Goal: Task Accomplishment & Management: Complete application form

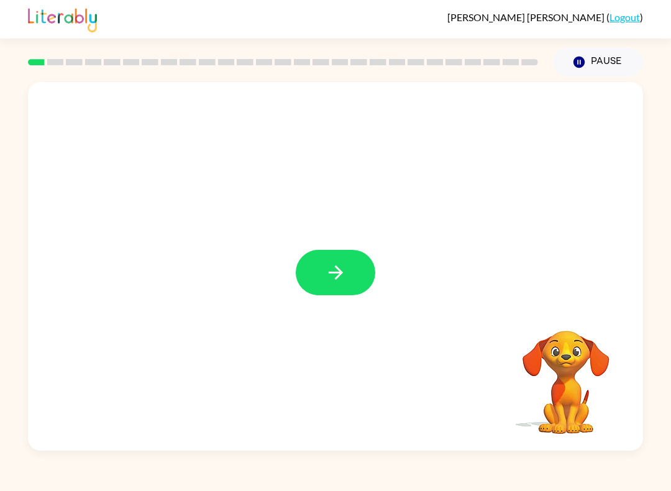
click at [339, 270] on icon "button" at bounding box center [335, 272] width 14 height 14
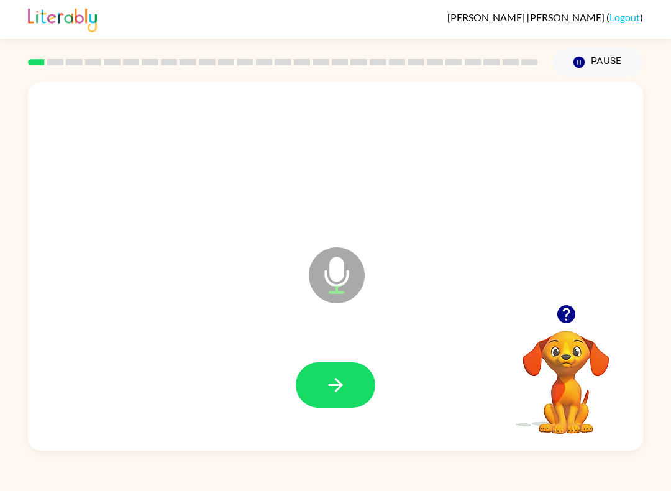
click at [348, 394] on button "button" at bounding box center [335, 384] width 79 height 45
click at [312, 367] on button "button" at bounding box center [335, 384] width 79 height 45
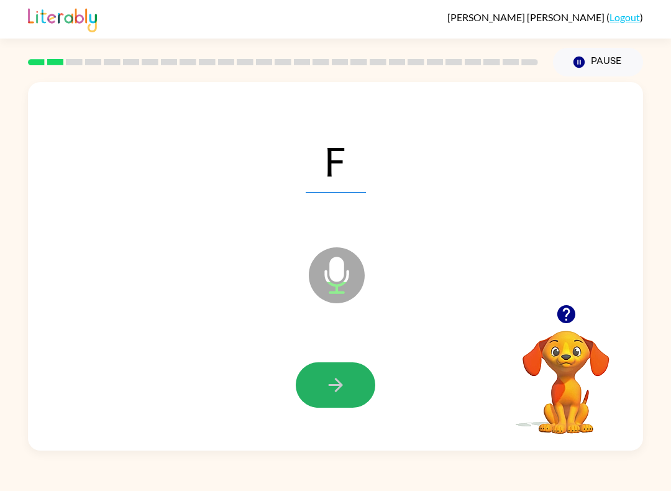
click at [342, 379] on icon "button" at bounding box center [336, 385] width 22 height 22
click at [325, 387] on icon "button" at bounding box center [336, 385] width 22 height 22
click at [340, 386] on icon "button" at bounding box center [335, 385] width 14 height 14
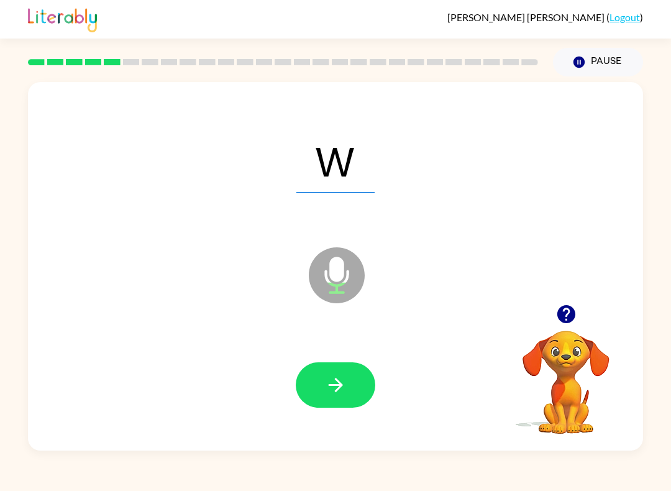
click at [347, 387] on button "button" at bounding box center [335, 384] width 79 height 45
click at [340, 396] on icon "button" at bounding box center [336, 385] width 22 height 22
click at [332, 389] on icon "button" at bounding box center [336, 385] width 22 height 22
click at [326, 390] on icon "button" at bounding box center [336, 385] width 22 height 22
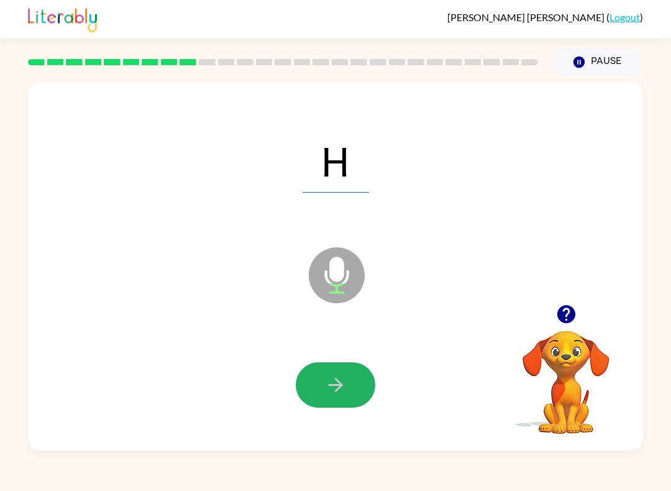
click at [333, 399] on button "button" at bounding box center [335, 384] width 79 height 45
click at [338, 406] on button "button" at bounding box center [335, 384] width 79 height 45
click at [327, 387] on icon "button" at bounding box center [336, 385] width 22 height 22
click at [325, 396] on icon "button" at bounding box center [336, 385] width 22 height 22
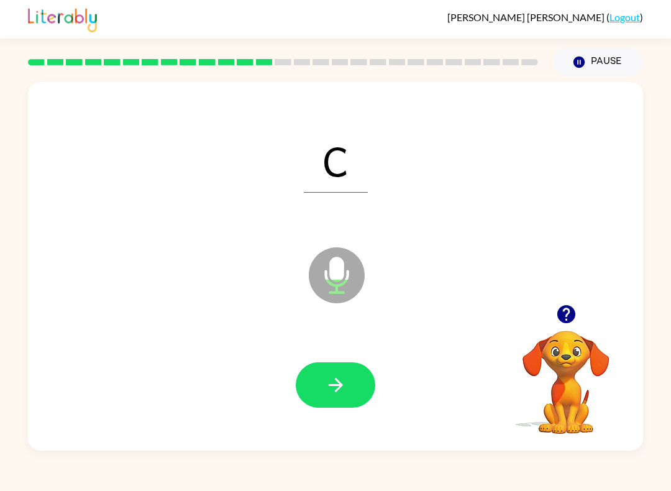
click at [325, 397] on button "button" at bounding box center [335, 384] width 79 height 45
click at [322, 383] on button "button" at bounding box center [335, 384] width 79 height 45
click at [328, 373] on button "button" at bounding box center [335, 384] width 79 height 45
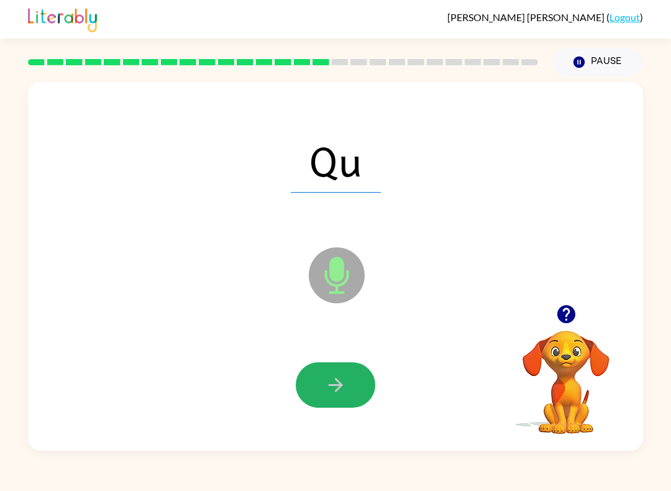
click at [326, 384] on icon "button" at bounding box center [336, 385] width 22 height 22
click at [329, 386] on icon "button" at bounding box center [335, 385] width 14 height 14
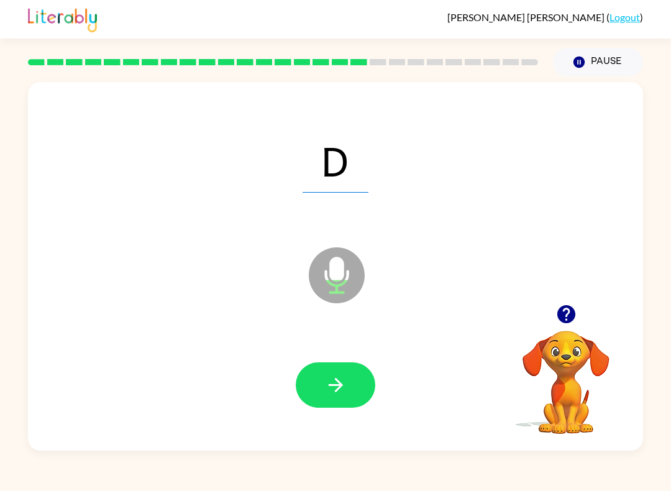
click at [325, 388] on icon "button" at bounding box center [336, 385] width 22 height 22
click at [335, 373] on button "button" at bounding box center [335, 384] width 79 height 45
click at [326, 380] on icon "button" at bounding box center [336, 385] width 22 height 22
click at [332, 374] on icon "button" at bounding box center [336, 385] width 22 height 22
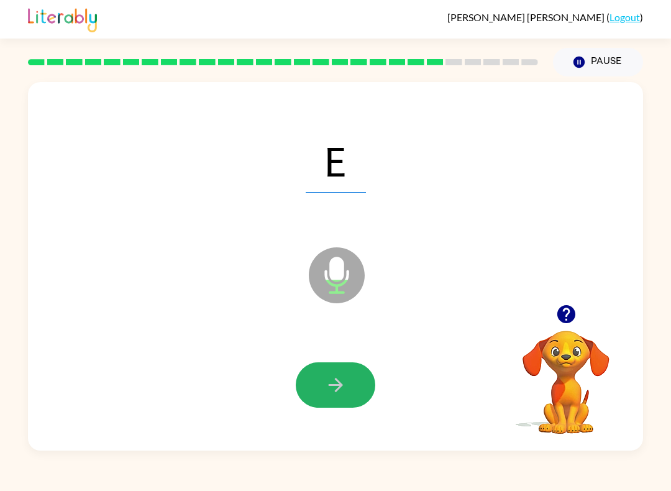
click at [339, 393] on icon "button" at bounding box center [336, 385] width 22 height 22
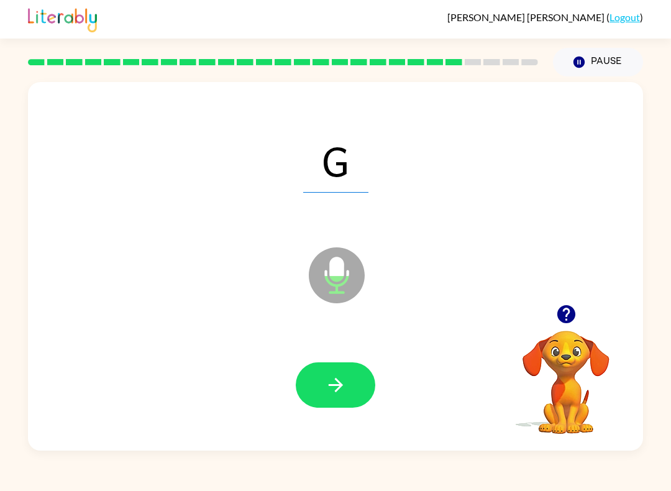
click at [347, 378] on button "button" at bounding box center [335, 384] width 79 height 45
click at [365, 382] on button "button" at bounding box center [335, 384] width 79 height 45
click at [359, 384] on button "button" at bounding box center [335, 384] width 79 height 45
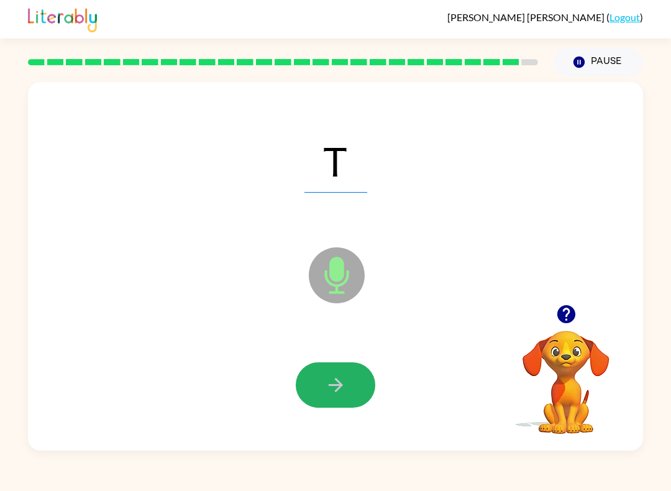
click at [355, 378] on button "button" at bounding box center [335, 384] width 79 height 45
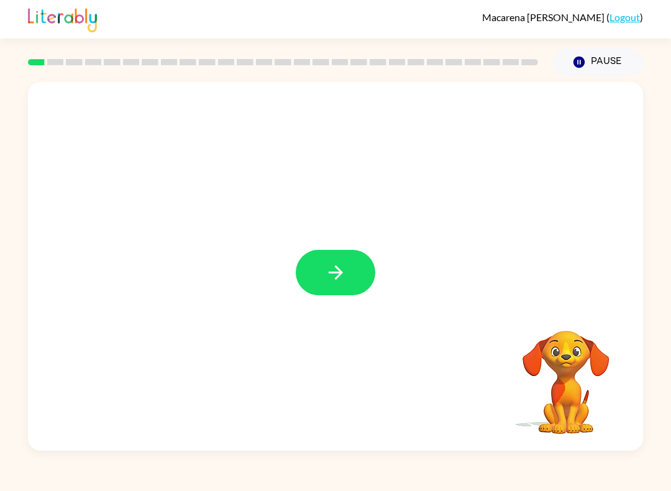
click at [314, 292] on button "button" at bounding box center [335, 272] width 79 height 45
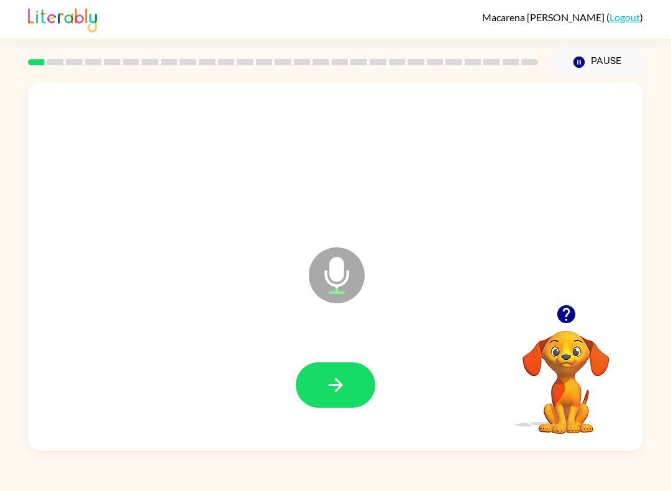
click at [334, 392] on icon "button" at bounding box center [336, 385] width 22 height 22
click at [333, 399] on button "button" at bounding box center [335, 384] width 79 height 45
click at [335, 384] on icon "button" at bounding box center [336, 385] width 22 height 22
click at [365, 387] on button "button" at bounding box center [335, 384] width 79 height 45
click at [339, 399] on button "button" at bounding box center [335, 384] width 79 height 45
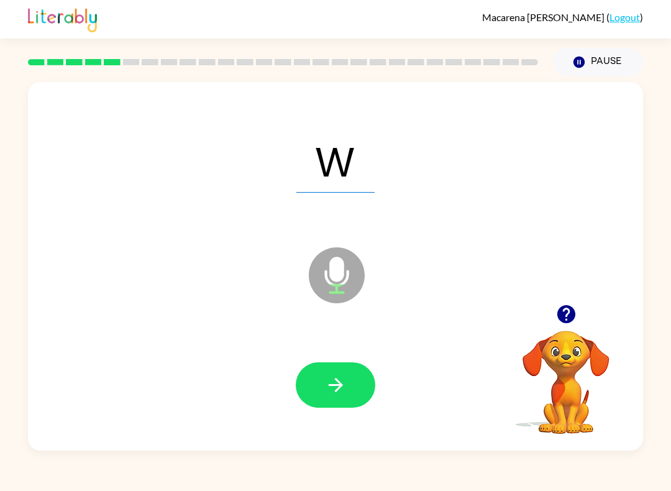
click at [339, 392] on icon "button" at bounding box center [336, 385] width 22 height 22
click at [359, 396] on button "button" at bounding box center [335, 384] width 79 height 45
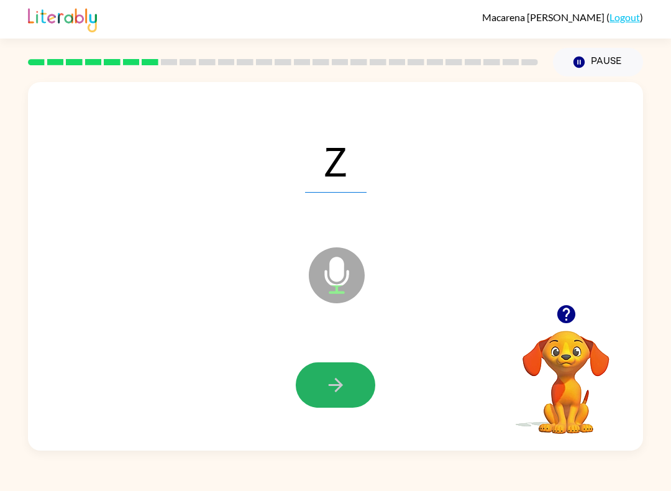
click at [368, 372] on button "button" at bounding box center [335, 384] width 79 height 45
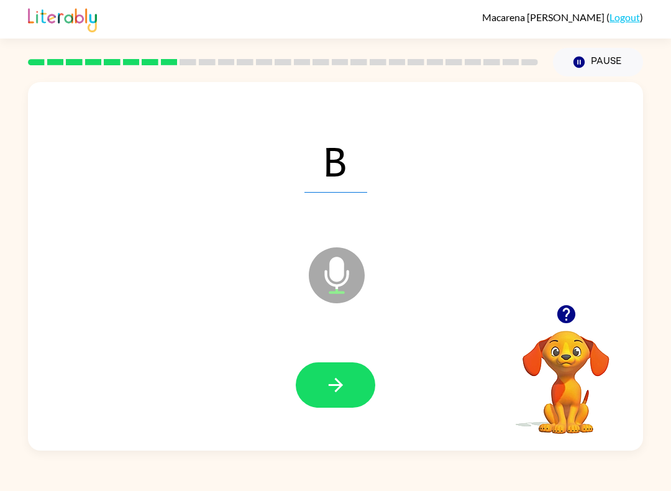
click at [325, 403] on button "button" at bounding box center [335, 384] width 79 height 45
click at [348, 387] on button "button" at bounding box center [335, 384] width 79 height 45
click at [341, 382] on icon "button" at bounding box center [336, 385] width 22 height 22
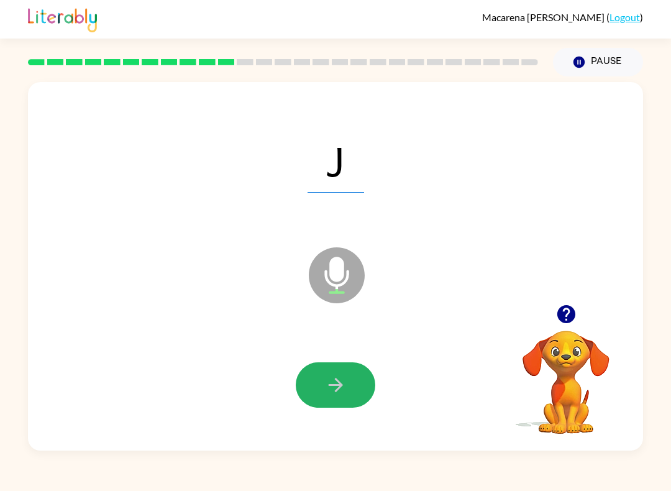
click at [344, 371] on button "button" at bounding box center [335, 384] width 79 height 45
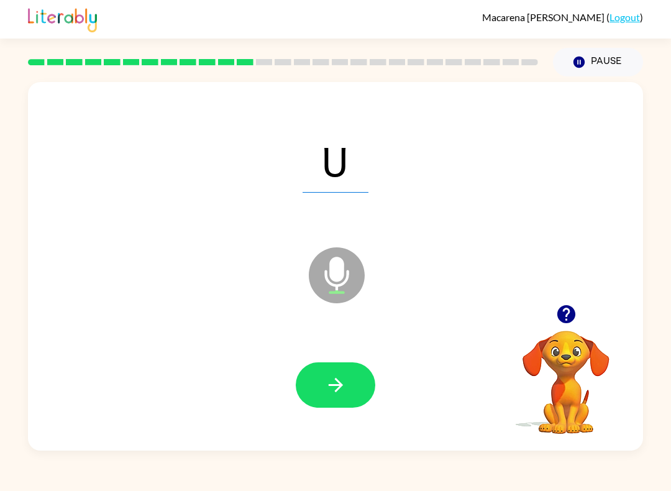
click at [358, 385] on button "button" at bounding box center [335, 384] width 79 height 45
click at [343, 394] on icon "button" at bounding box center [336, 385] width 22 height 22
click at [355, 385] on button "button" at bounding box center [335, 384] width 79 height 45
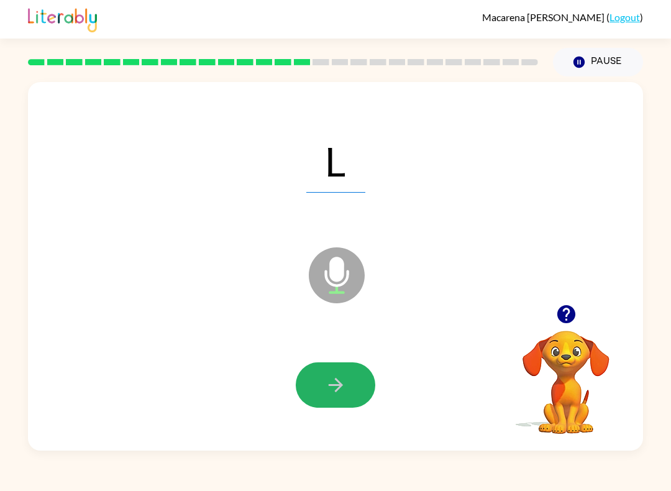
click at [342, 396] on icon "button" at bounding box center [336, 385] width 22 height 22
click at [343, 392] on icon "button" at bounding box center [336, 385] width 22 height 22
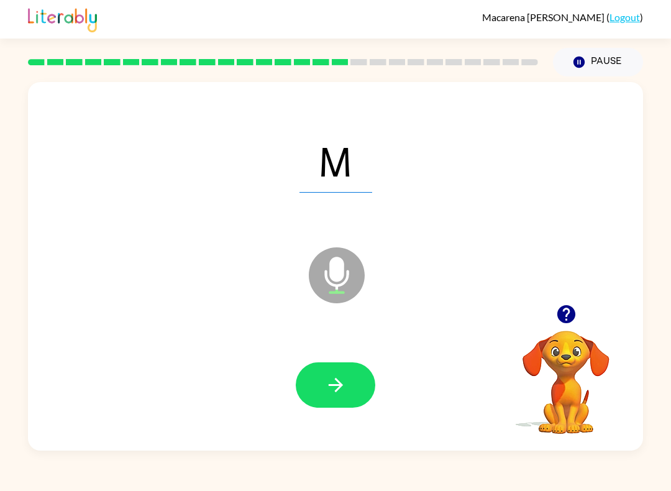
click at [343, 396] on button "button" at bounding box center [335, 384] width 79 height 45
click at [340, 398] on button "button" at bounding box center [335, 384] width 79 height 45
click at [353, 397] on button "button" at bounding box center [335, 384] width 79 height 45
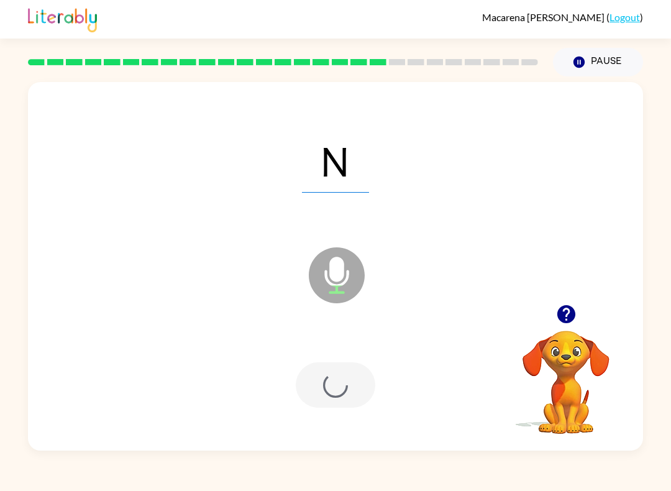
click at [352, 396] on div at bounding box center [335, 384] width 79 height 45
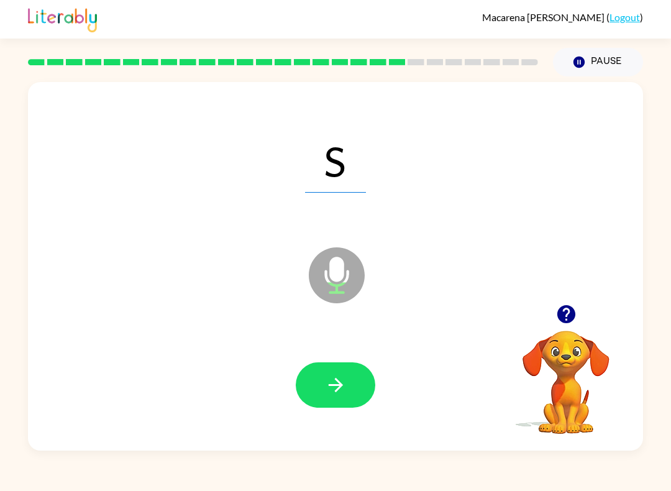
click at [329, 395] on icon "button" at bounding box center [336, 385] width 22 height 22
click at [327, 402] on button "button" at bounding box center [335, 384] width 79 height 45
click at [344, 383] on icon "button" at bounding box center [336, 385] width 22 height 22
click at [328, 385] on icon "button" at bounding box center [336, 385] width 22 height 22
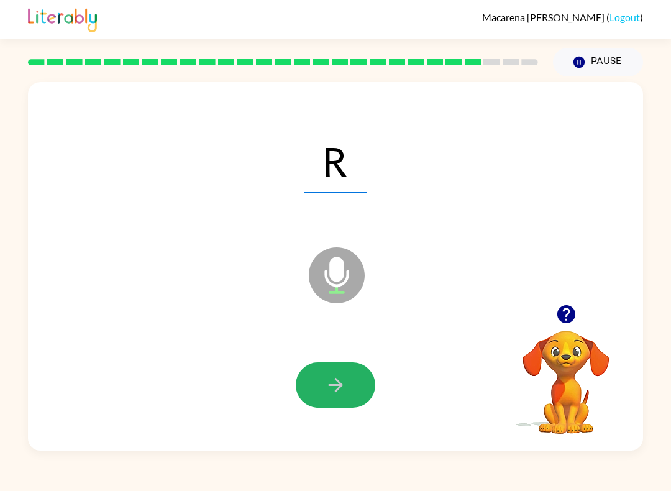
click at [335, 402] on button "button" at bounding box center [335, 384] width 79 height 45
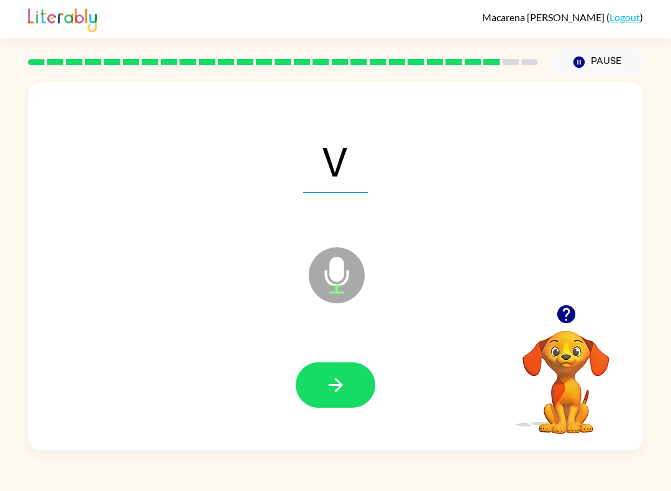
click at [333, 402] on button "button" at bounding box center [335, 384] width 79 height 45
click at [338, 393] on icon "button" at bounding box center [336, 385] width 22 height 22
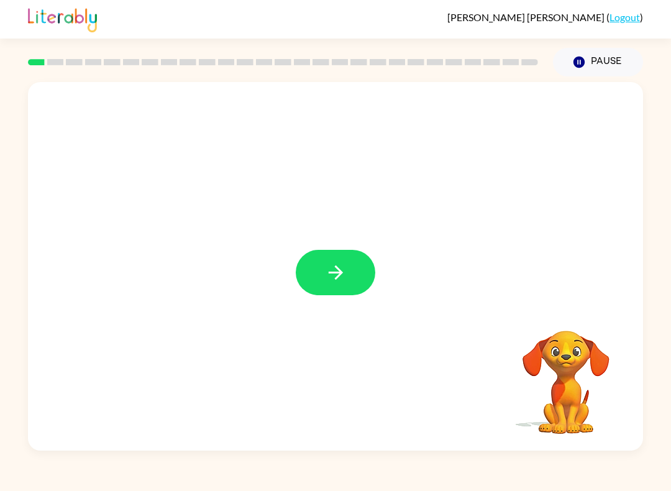
click at [347, 266] on button "button" at bounding box center [335, 272] width 79 height 45
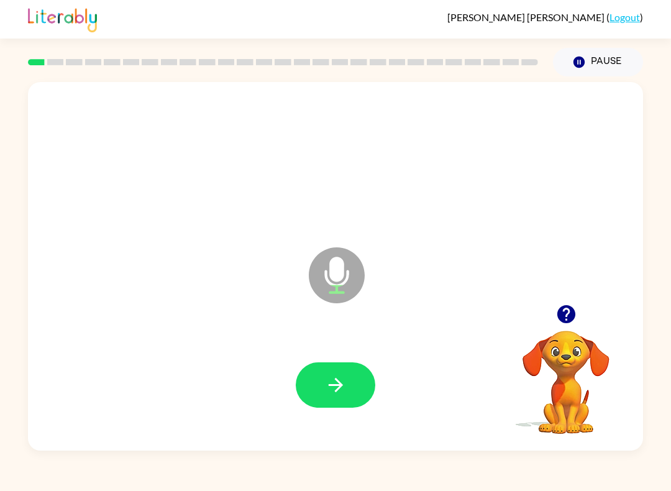
click at [363, 388] on button "button" at bounding box center [335, 384] width 79 height 45
click at [340, 376] on icon "button" at bounding box center [336, 385] width 22 height 22
click at [334, 370] on button "button" at bounding box center [335, 384] width 79 height 45
click at [321, 376] on button "button" at bounding box center [335, 384] width 79 height 45
click at [336, 384] on icon "button" at bounding box center [336, 385] width 22 height 22
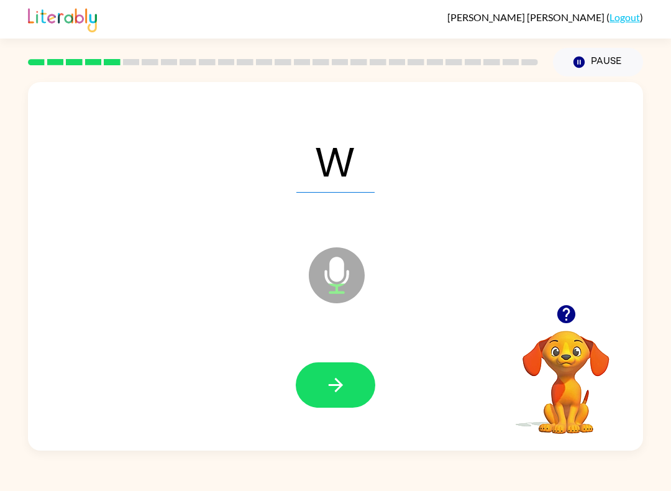
click at [346, 387] on icon "button" at bounding box center [336, 385] width 22 height 22
click at [351, 396] on button "button" at bounding box center [335, 384] width 79 height 45
click at [354, 392] on button "button" at bounding box center [335, 384] width 79 height 45
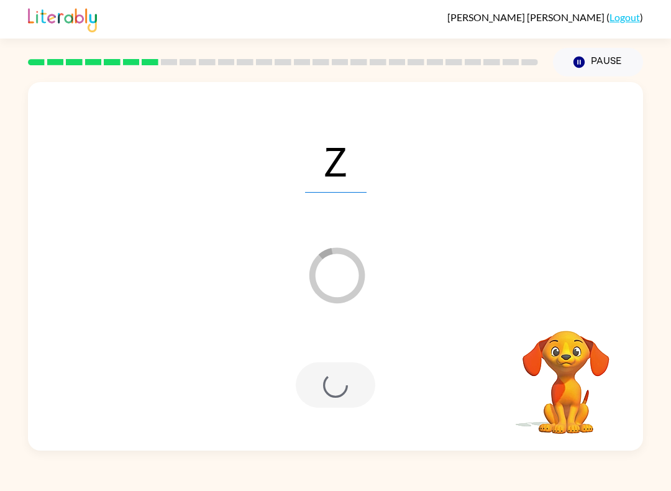
click at [594, 65] on button "Pause Pause" at bounding box center [598, 62] width 90 height 29
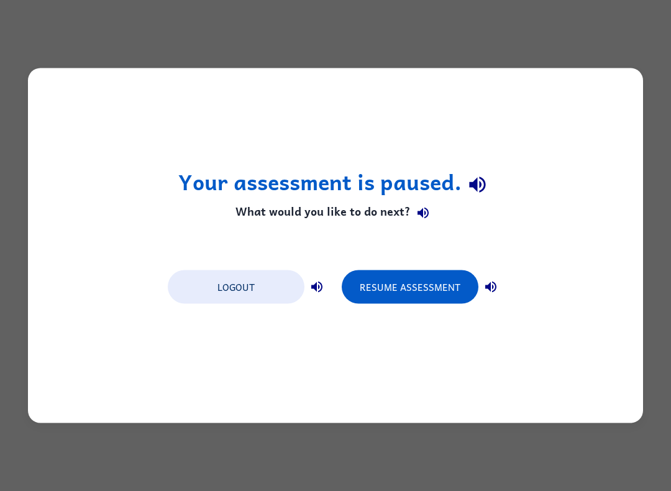
click at [383, 298] on button "Resume Assessment" at bounding box center [410, 287] width 137 height 34
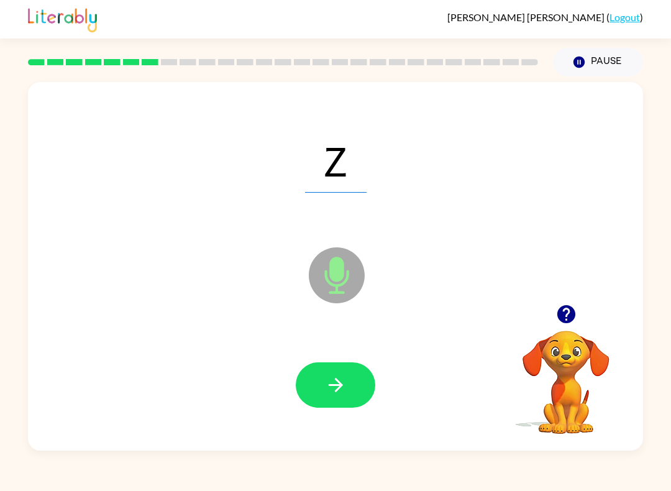
click at [327, 398] on button "button" at bounding box center [335, 384] width 79 height 45
click at [344, 392] on icon "button" at bounding box center [336, 385] width 22 height 22
click at [357, 400] on button "button" at bounding box center [335, 384] width 79 height 45
click at [338, 383] on icon "button" at bounding box center [336, 385] width 22 height 22
click at [351, 389] on button "button" at bounding box center [335, 384] width 79 height 45
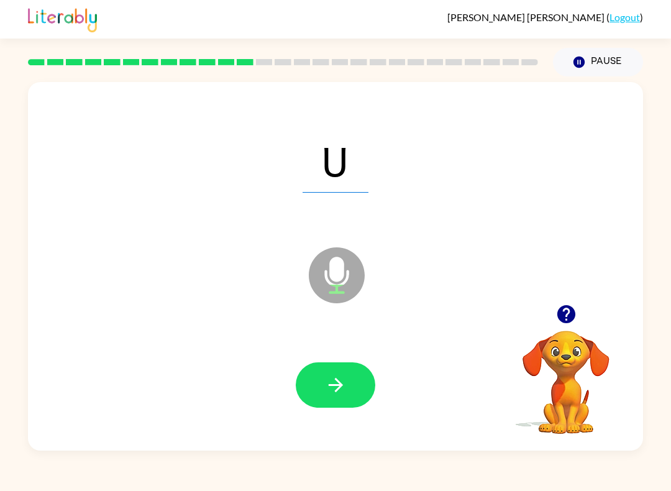
click at [327, 406] on button "button" at bounding box center [335, 384] width 79 height 45
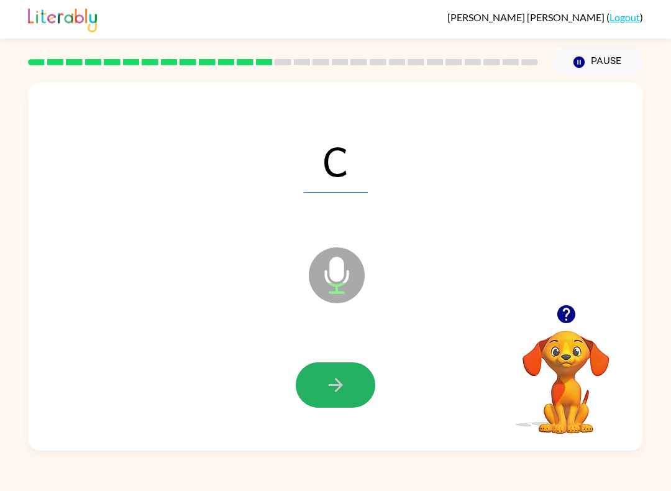
click at [350, 371] on button "button" at bounding box center [335, 384] width 79 height 45
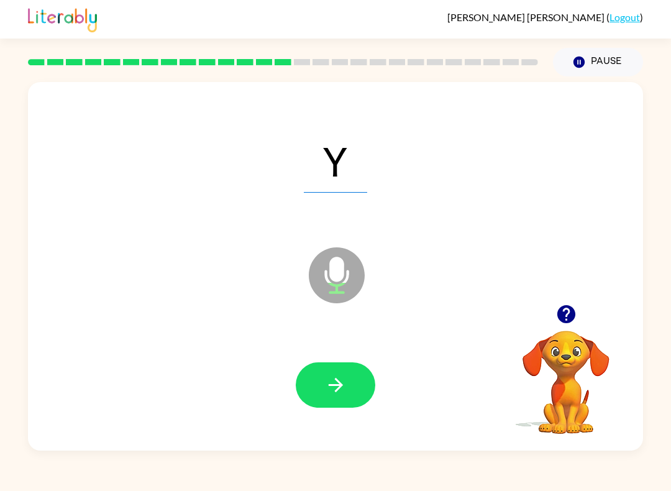
click at [339, 381] on icon "button" at bounding box center [336, 385] width 22 height 22
click at [338, 389] on icon "button" at bounding box center [335, 385] width 14 height 14
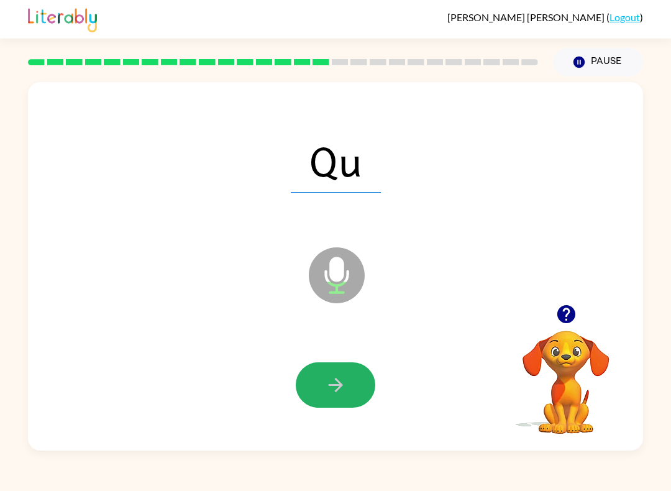
click at [354, 397] on button "button" at bounding box center [335, 384] width 79 height 45
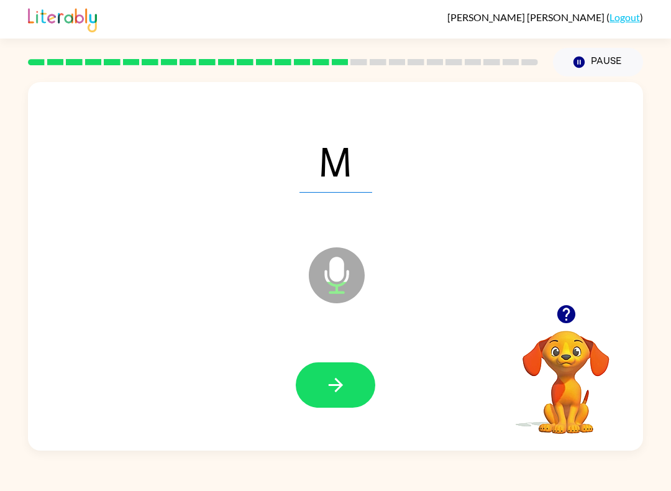
click at [364, 395] on button "button" at bounding box center [335, 384] width 79 height 45
click at [346, 390] on icon "button" at bounding box center [336, 385] width 22 height 22
click at [340, 389] on icon "button" at bounding box center [336, 385] width 22 height 22
click at [342, 384] on icon "button" at bounding box center [336, 385] width 22 height 22
click at [357, 397] on button "button" at bounding box center [335, 384] width 79 height 45
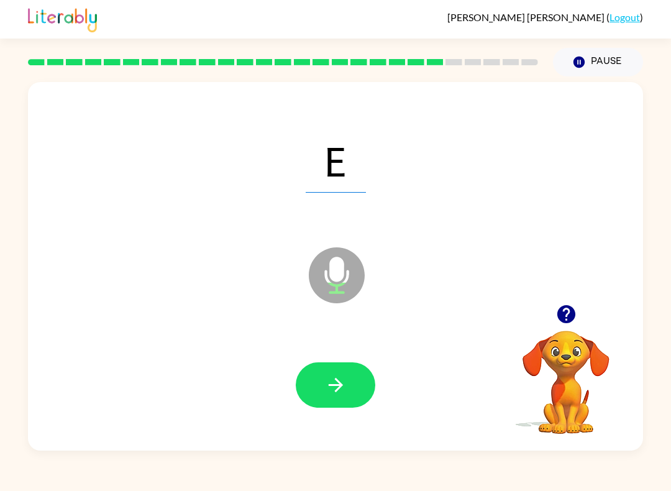
click at [354, 392] on button "button" at bounding box center [335, 384] width 79 height 45
click at [348, 399] on button "button" at bounding box center [335, 384] width 79 height 45
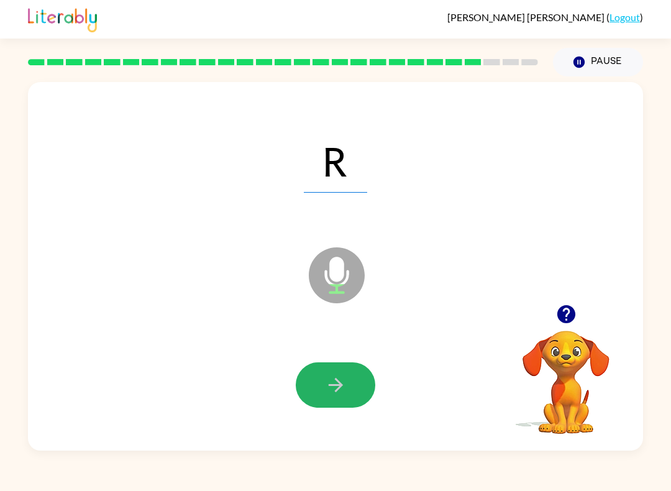
click at [341, 396] on icon "button" at bounding box center [336, 385] width 22 height 22
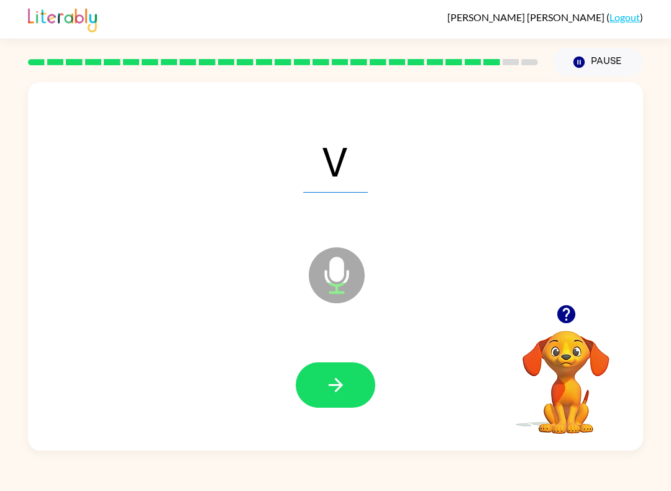
click at [333, 399] on button "button" at bounding box center [335, 384] width 79 height 45
click at [354, 390] on button "button" at bounding box center [335, 384] width 79 height 45
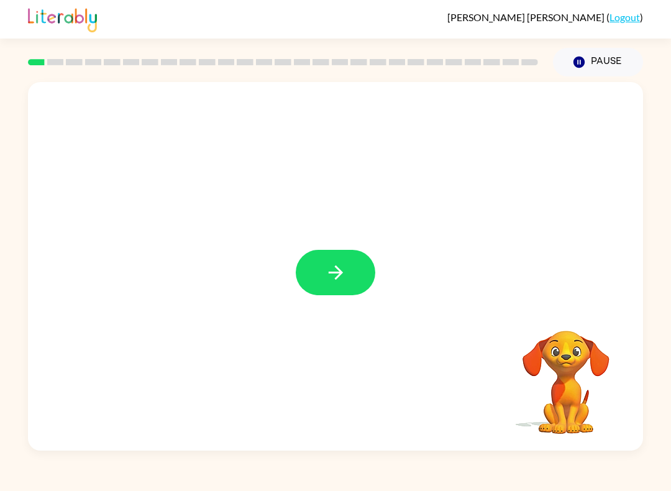
click at [350, 255] on button "button" at bounding box center [335, 272] width 79 height 45
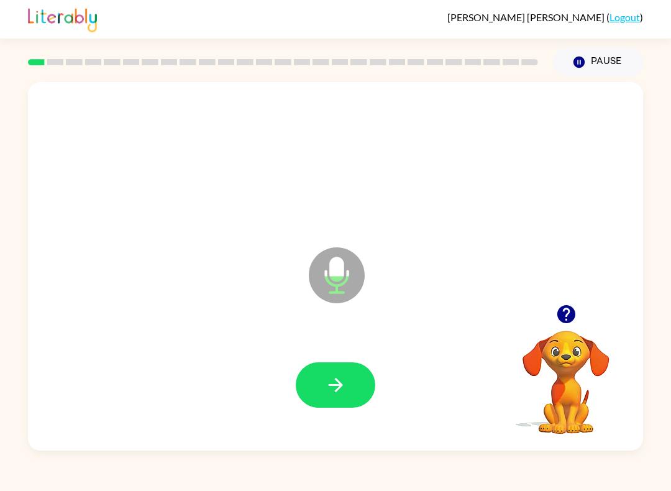
click at [358, 381] on button "button" at bounding box center [335, 384] width 79 height 45
click at [338, 378] on icon "button" at bounding box center [336, 385] width 22 height 22
click at [352, 378] on button "button" at bounding box center [335, 384] width 79 height 45
click at [350, 391] on button "button" at bounding box center [335, 384] width 79 height 45
click at [380, 379] on div at bounding box center [335, 385] width 590 height 106
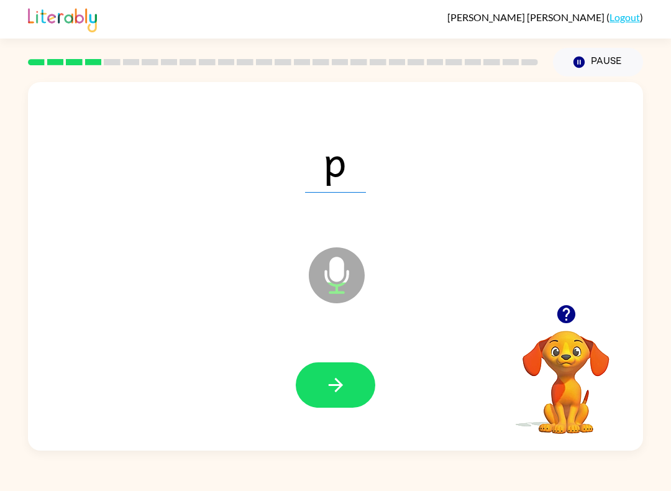
click at [350, 394] on button "button" at bounding box center [335, 384] width 79 height 45
click at [343, 396] on icon "button" at bounding box center [336, 385] width 22 height 22
click at [353, 391] on button "button" at bounding box center [335, 384] width 79 height 45
click at [352, 391] on button "button" at bounding box center [335, 384] width 79 height 45
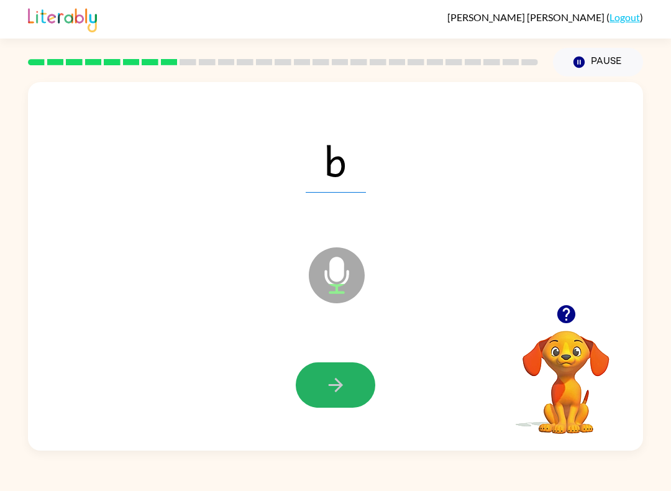
click at [347, 377] on button "button" at bounding box center [335, 384] width 79 height 45
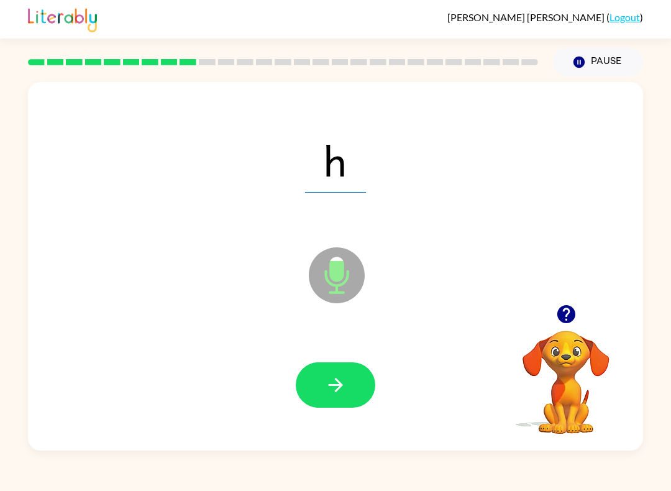
click at [358, 386] on button "button" at bounding box center [335, 384] width 79 height 45
click at [351, 385] on button "button" at bounding box center [335, 384] width 79 height 45
click at [343, 393] on icon "button" at bounding box center [336, 385] width 22 height 22
click at [357, 387] on button "button" at bounding box center [335, 384] width 79 height 45
click at [361, 375] on button "button" at bounding box center [335, 384] width 79 height 45
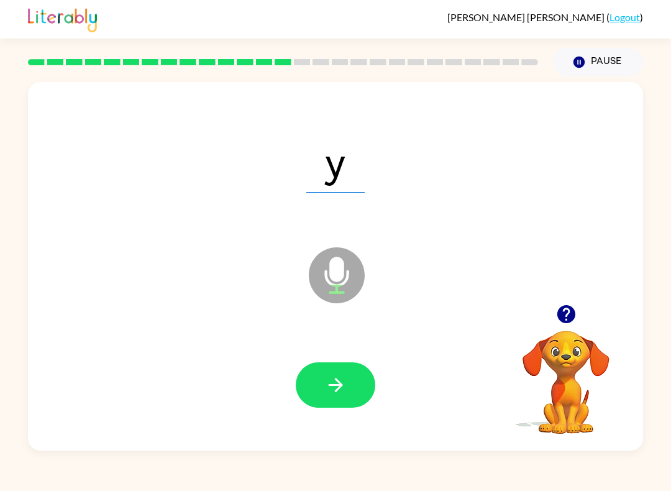
click at [342, 399] on button "button" at bounding box center [335, 384] width 79 height 45
click at [345, 371] on button "button" at bounding box center [335, 384] width 79 height 45
click at [344, 384] on icon "button" at bounding box center [336, 385] width 22 height 22
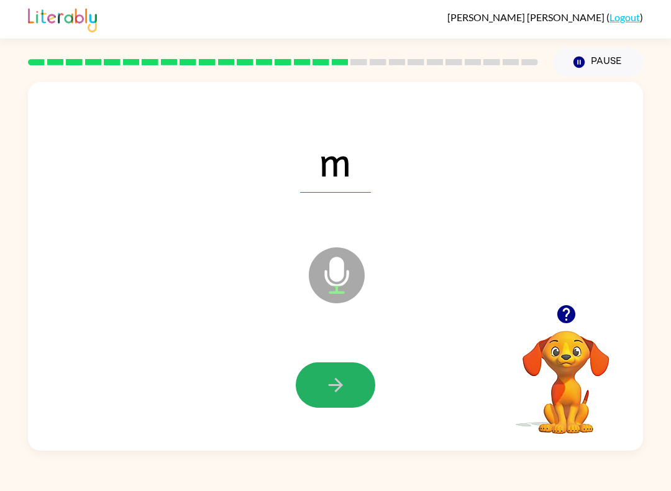
click at [350, 376] on button "button" at bounding box center [335, 384] width 79 height 45
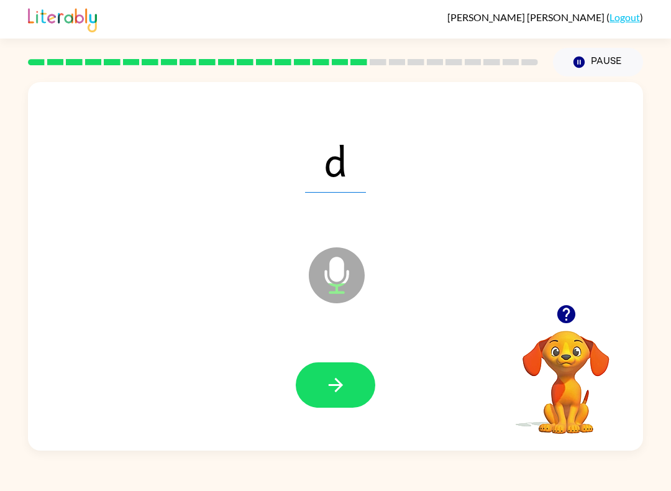
click at [344, 397] on button "button" at bounding box center [335, 384] width 79 height 45
click at [348, 392] on button "button" at bounding box center [335, 384] width 79 height 45
click at [348, 381] on button "button" at bounding box center [335, 384] width 79 height 45
click at [351, 388] on button "button" at bounding box center [335, 384] width 79 height 45
click at [358, 387] on button "button" at bounding box center [335, 384] width 79 height 45
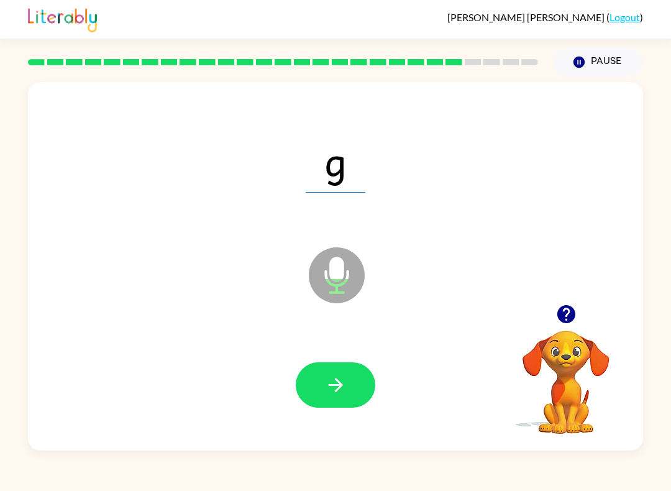
click at [361, 385] on button "button" at bounding box center [335, 384] width 79 height 45
click at [358, 382] on button "button" at bounding box center [335, 384] width 79 height 45
click at [361, 387] on button "button" at bounding box center [335, 384] width 79 height 45
click at [365, 379] on button "button" at bounding box center [335, 384] width 79 height 45
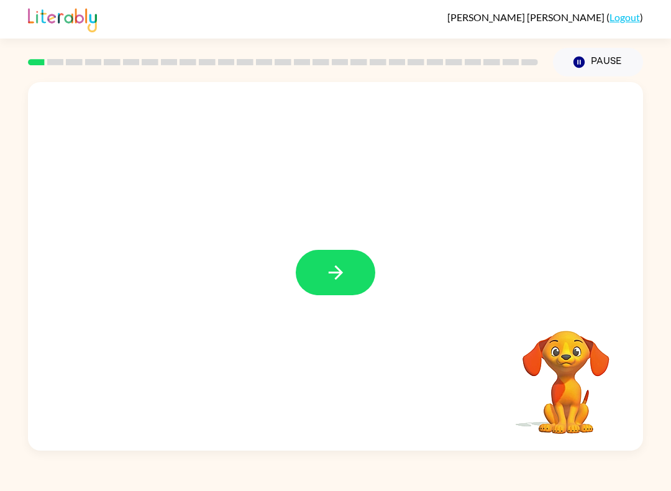
click at [348, 280] on button "button" at bounding box center [335, 272] width 79 height 45
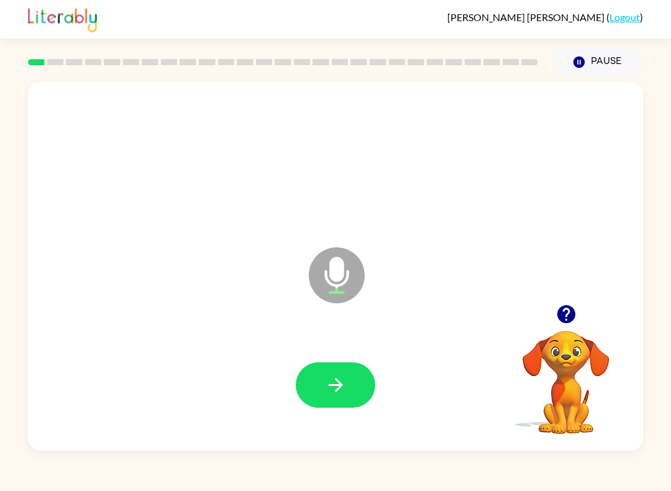
click at [348, 395] on button "button" at bounding box center [335, 384] width 79 height 45
click at [360, 381] on button "button" at bounding box center [335, 384] width 79 height 45
click at [357, 374] on button "button" at bounding box center [335, 384] width 79 height 45
click at [352, 379] on button "button" at bounding box center [335, 384] width 79 height 45
click at [343, 370] on button "button" at bounding box center [335, 384] width 79 height 45
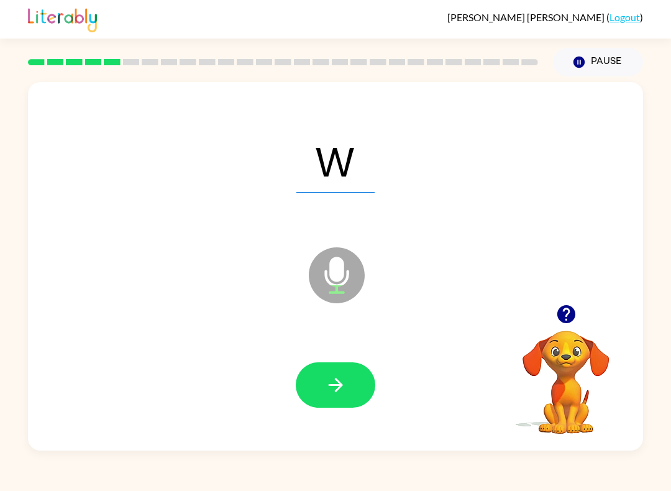
click at [347, 385] on button "button" at bounding box center [335, 384] width 79 height 45
click at [355, 382] on button "button" at bounding box center [335, 384] width 79 height 45
click at [350, 378] on button "button" at bounding box center [335, 384] width 79 height 45
click at [366, 389] on button "button" at bounding box center [335, 384] width 79 height 45
click at [349, 388] on button "button" at bounding box center [335, 384] width 79 height 45
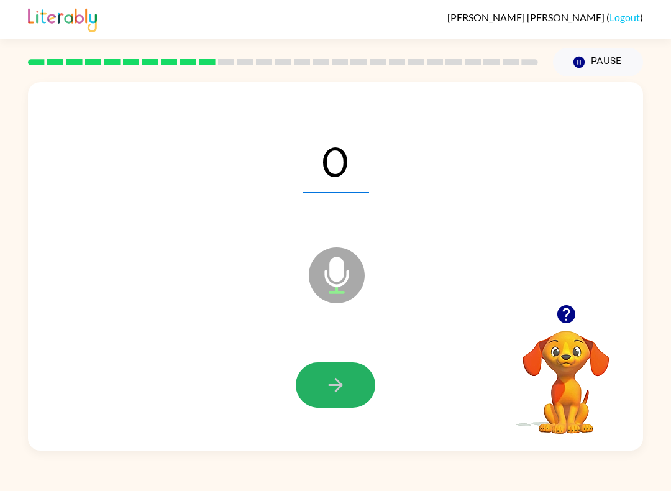
click at [340, 389] on icon "button" at bounding box center [336, 385] width 22 height 22
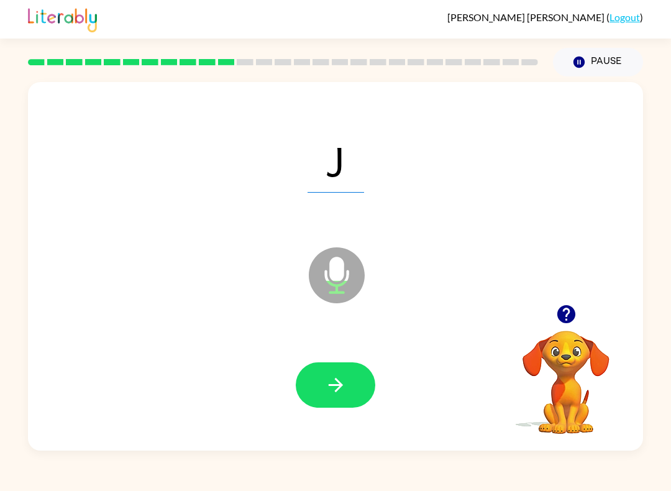
click at [336, 383] on icon "button" at bounding box center [336, 385] width 22 height 22
click at [360, 387] on button "button" at bounding box center [335, 384] width 79 height 45
click at [333, 384] on icon "button" at bounding box center [336, 385] width 22 height 22
click at [359, 386] on button "button" at bounding box center [335, 384] width 79 height 45
click at [353, 383] on button "button" at bounding box center [335, 384] width 79 height 45
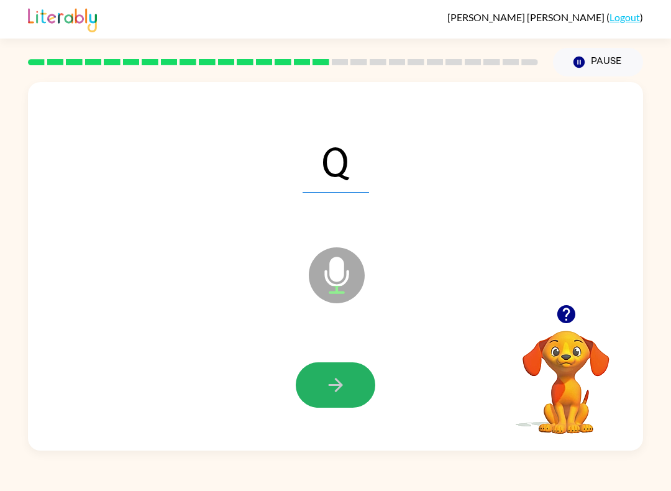
click at [345, 390] on icon "button" at bounding box center [336, 385] width 22 height 22
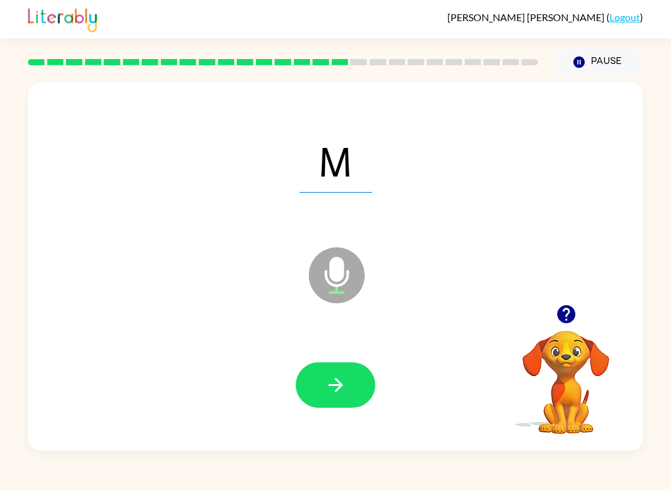
click at [342, 392] on icon "button" at bounding box center [336, 385] width 22 height 22
click at [356, 385] on button "button" at bounding box center [335, 384] width 79 height 45
click at [348, 380] on button "button" at bounding box center [335, 384] width 79 height 45
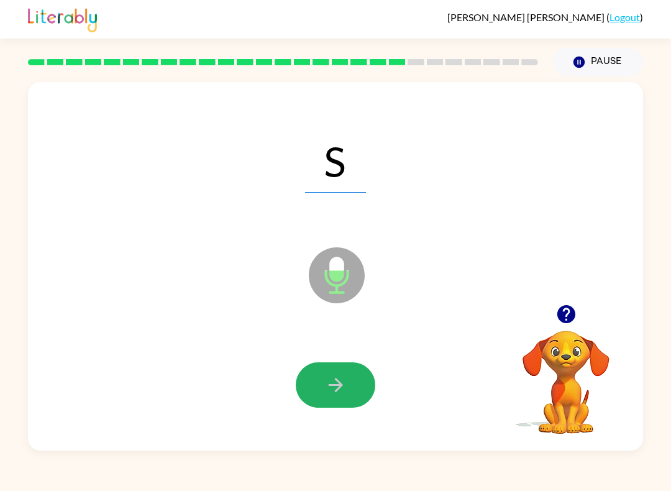
click at [351, 388] on button "button" at bounding box center [335, 384] width 79 height 45
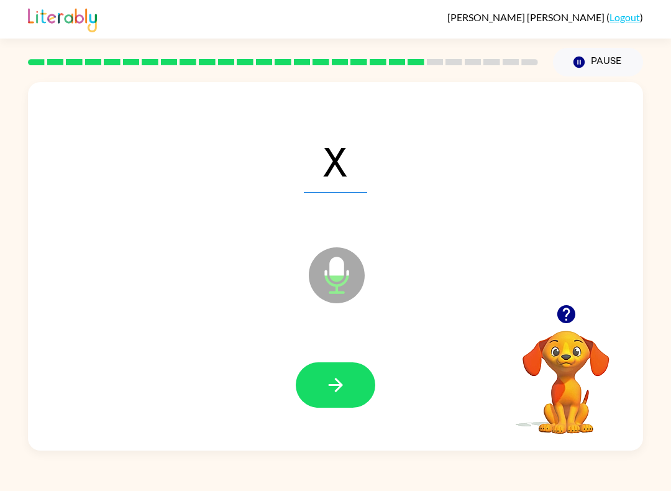
click at [353, 399] on button "button" at bounding box center [335, 384] width 79 height 45
click at [345, 377] on icon "button" at bounding box center [336, 385] width 22 height 22
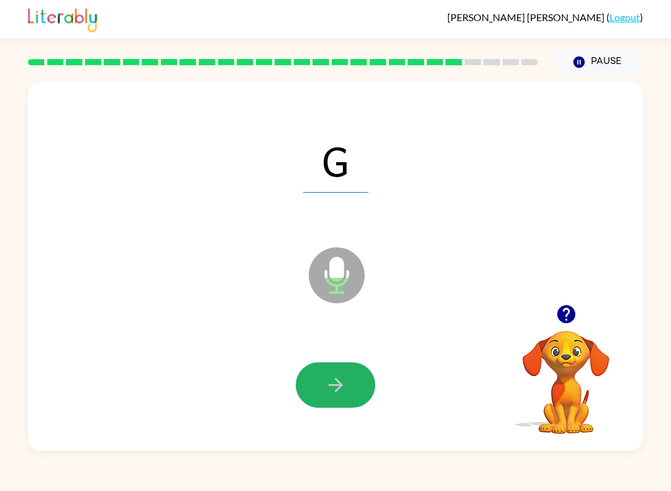
click at [365, 393] on button "button" at bounding box center [335, 384] width 79 height 45
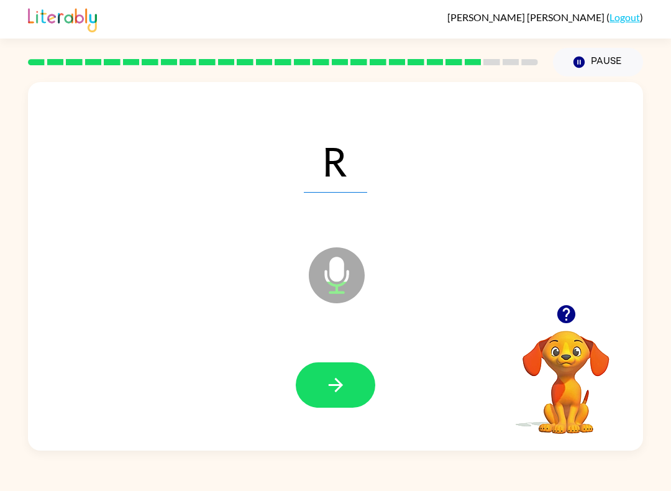
click at [354, 388] on button "button" at bounding box center [335, 384] width 79 height 45
click at [349, 395] on button "button" at bounding box center [335, 384] width 79 height 45
click at [345, 391] on icon "button" at bounding box center [336, 385] width 22 height 22
